Goal: Task Accomplishment & Management: Manage account settings

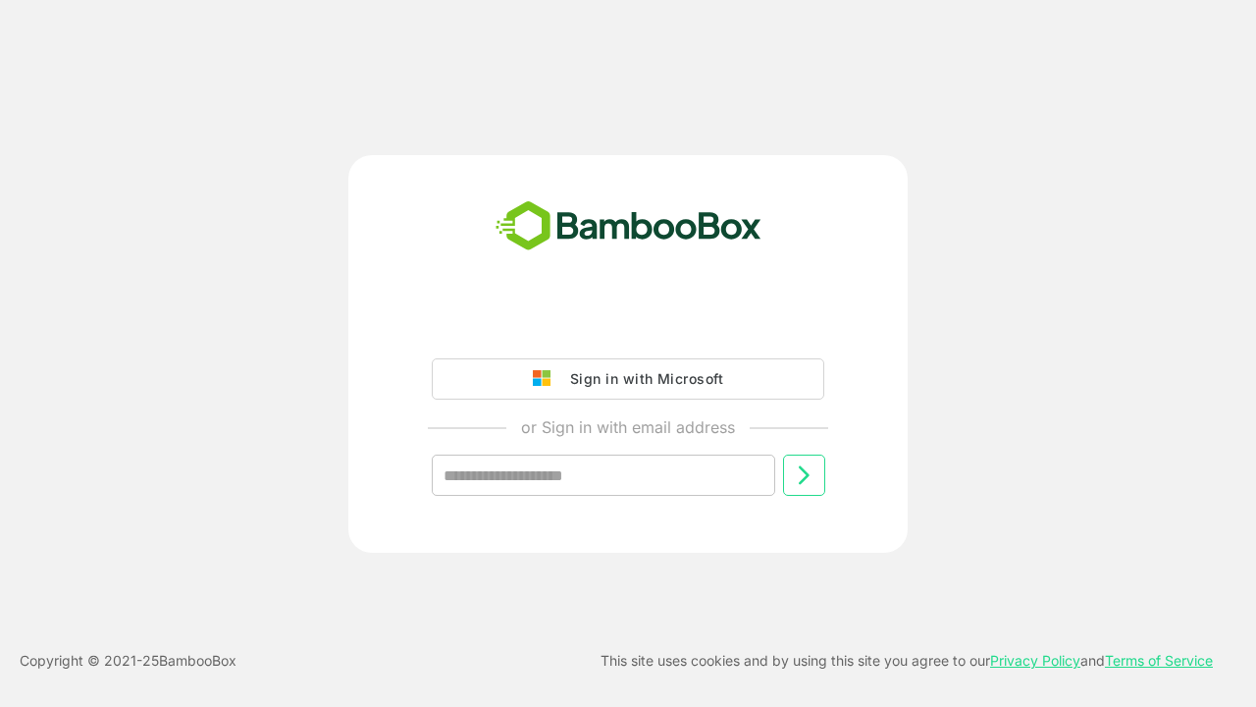
type input "**********"
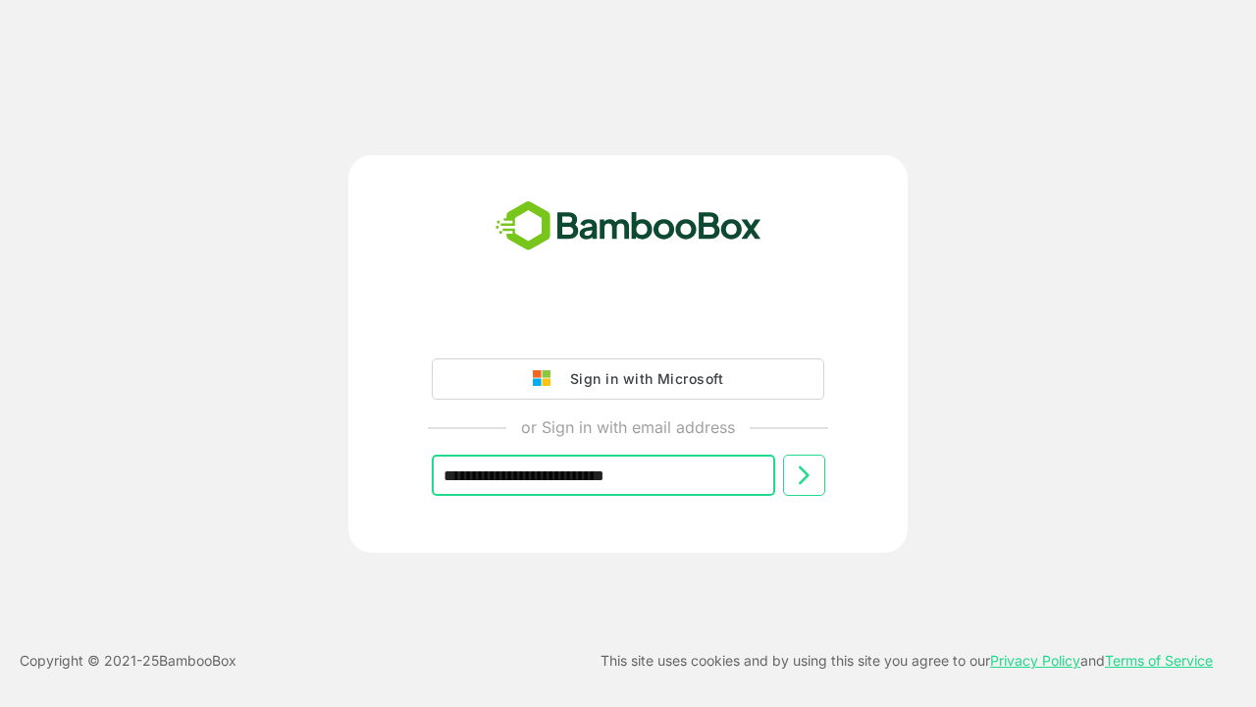
click at [804, 475] on icon at bounding box center [804, 475] width 24 height 24
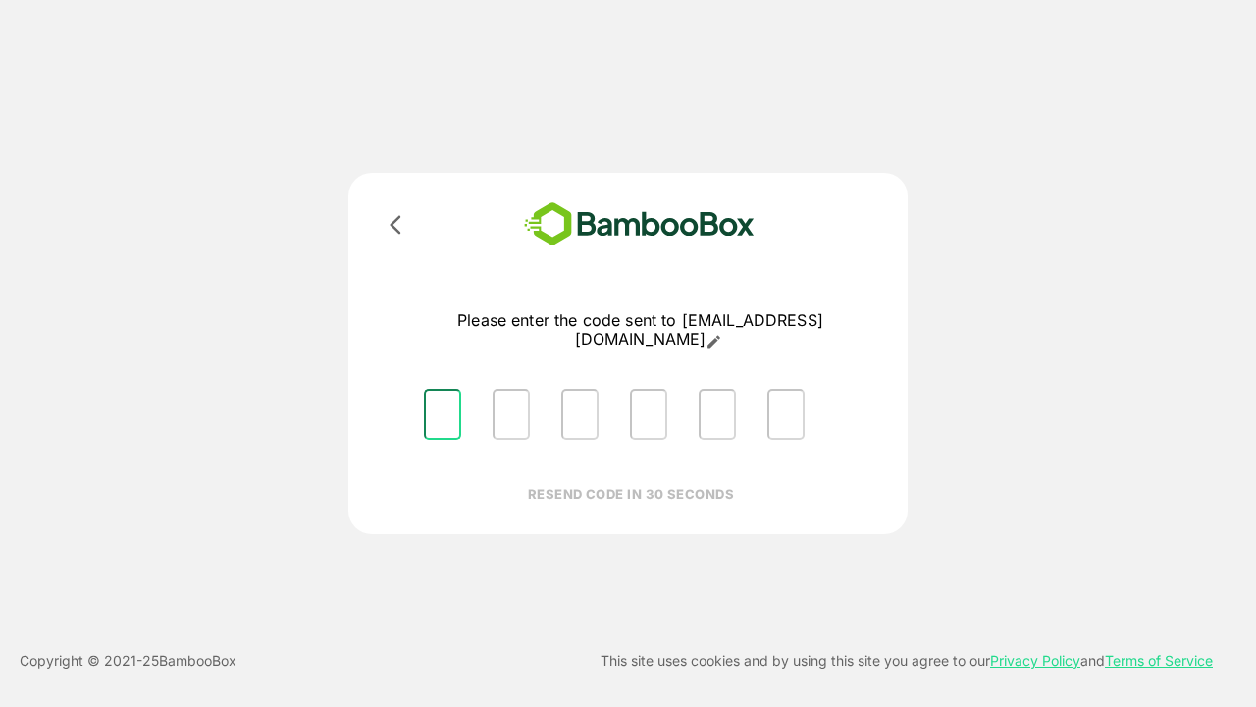
type input "*"
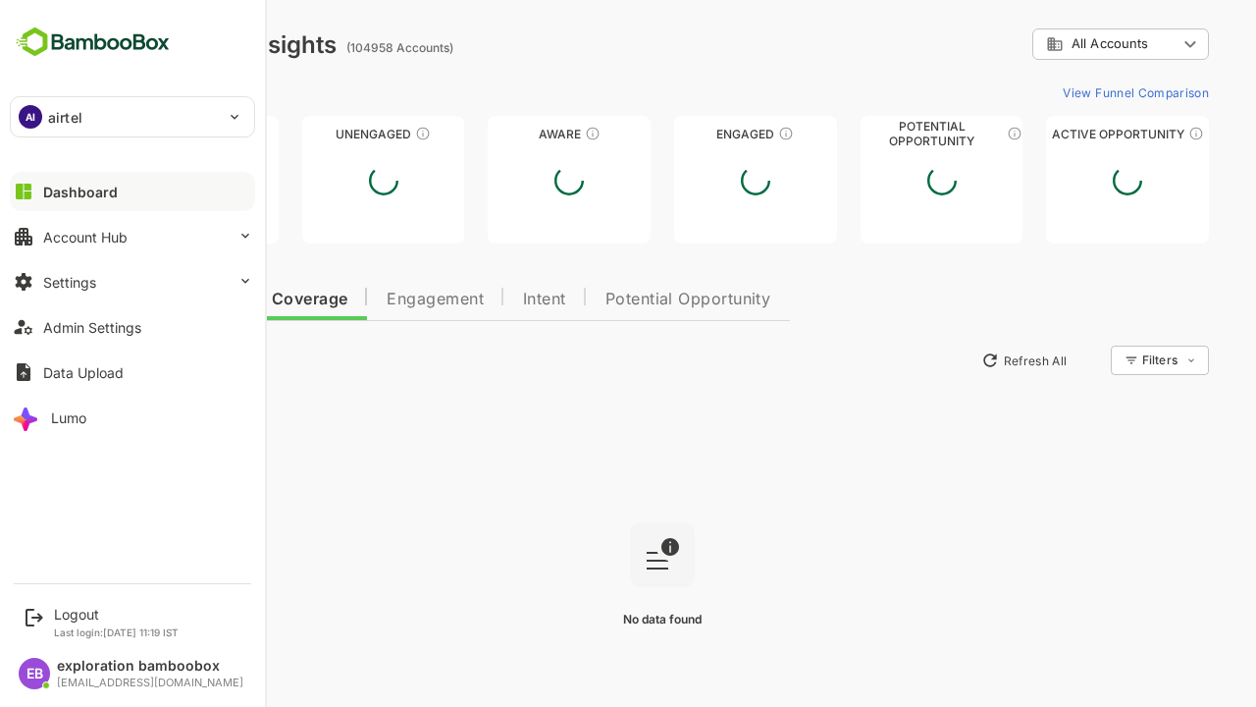
type input "**********"
